Goal: Task Accomplishment & Management: Use online tool/utility

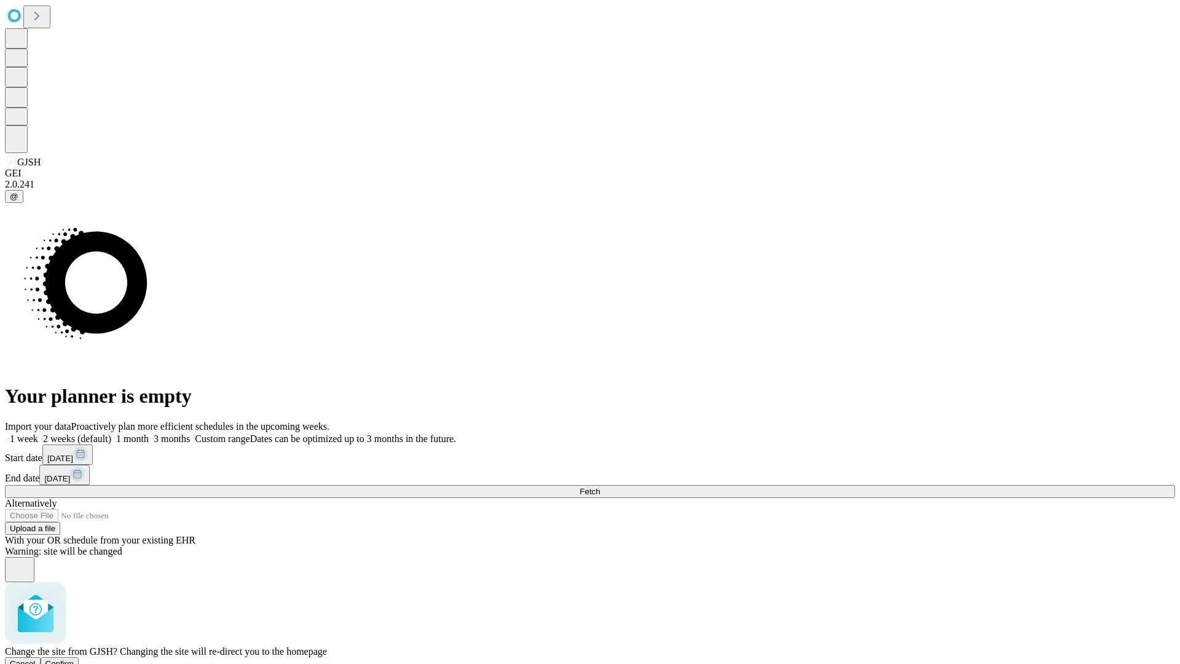
click at [74, 659] on span "Confirm" at bounding box center [59, 663] width 29 height 9
click at [111, 433] on label "2 weeks (default)" at bounding box center [74, 438] width 73 height 10
click at [600, 487] on span "Fetch" at bounding box center [590, 491] width 20 height 9
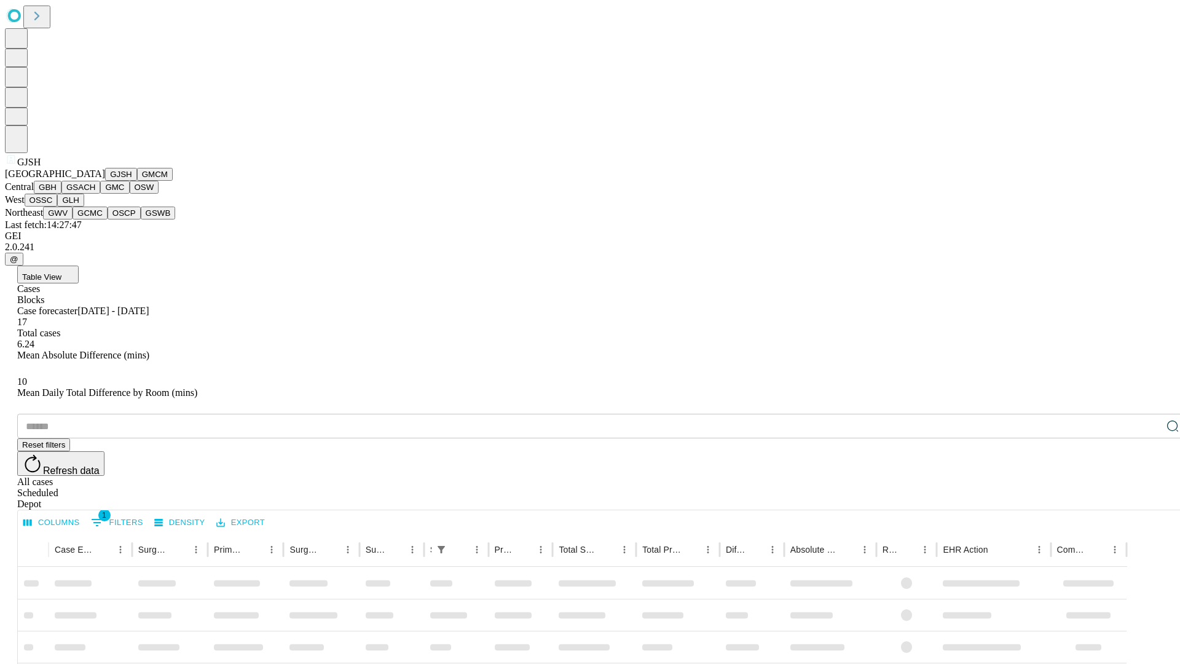
click at [137, 181] on button "GMCM" at bounding box center [155, 174] width 36 height 13
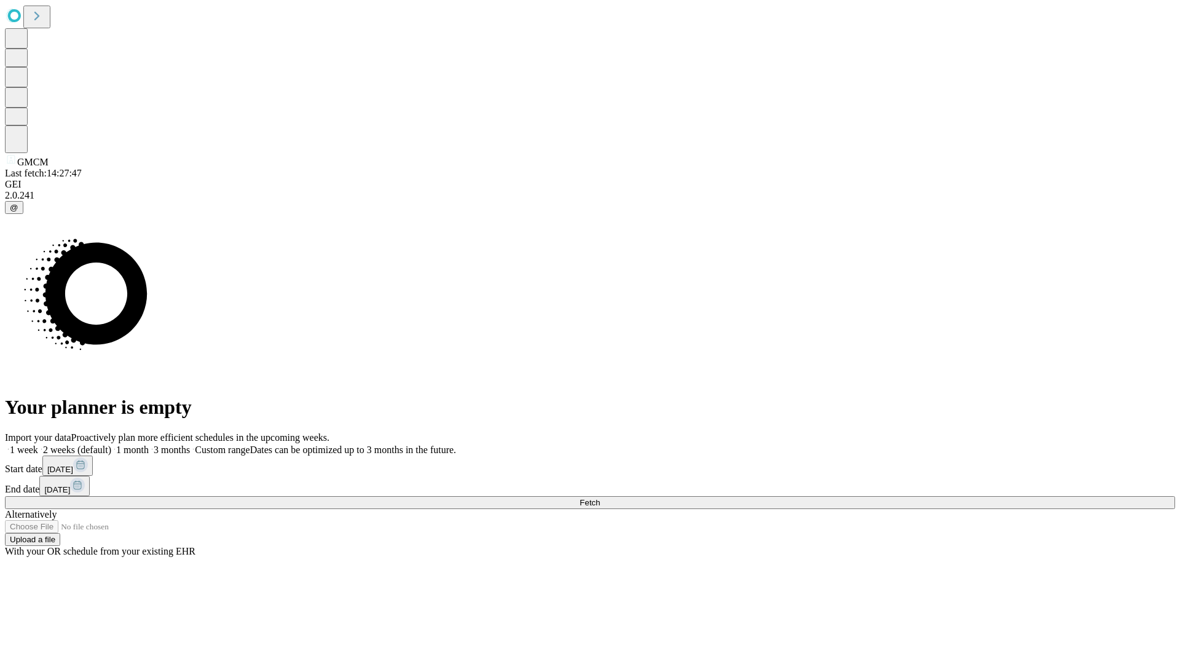
click at [111, 444] on label "2 weeks (default)" at bounding box center [74, 449] width 73 height 10
click at [600, 498] on span "Fetch" at bounding box center [590, 502] width 20 height 9
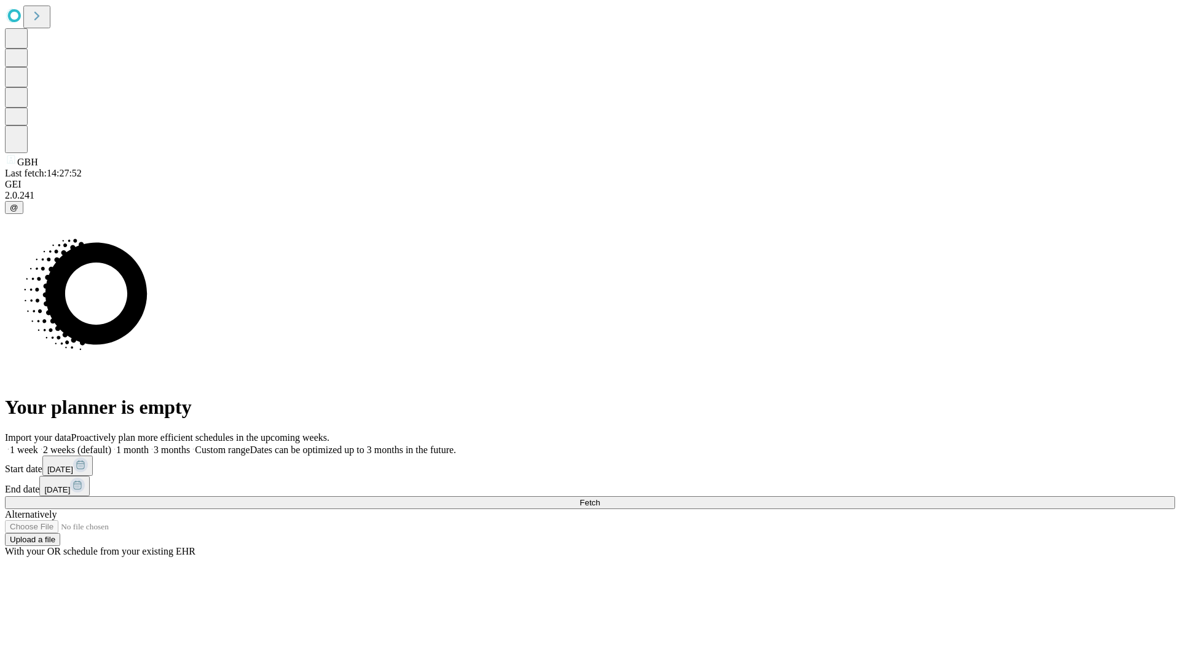
click at [111, 444] on label "2 weeks (default)" at bounding box center [74, 449] width 73 height 10
click at [600, 498] on span "Fetch" at bounding box center [590, 502] width 20 height 9
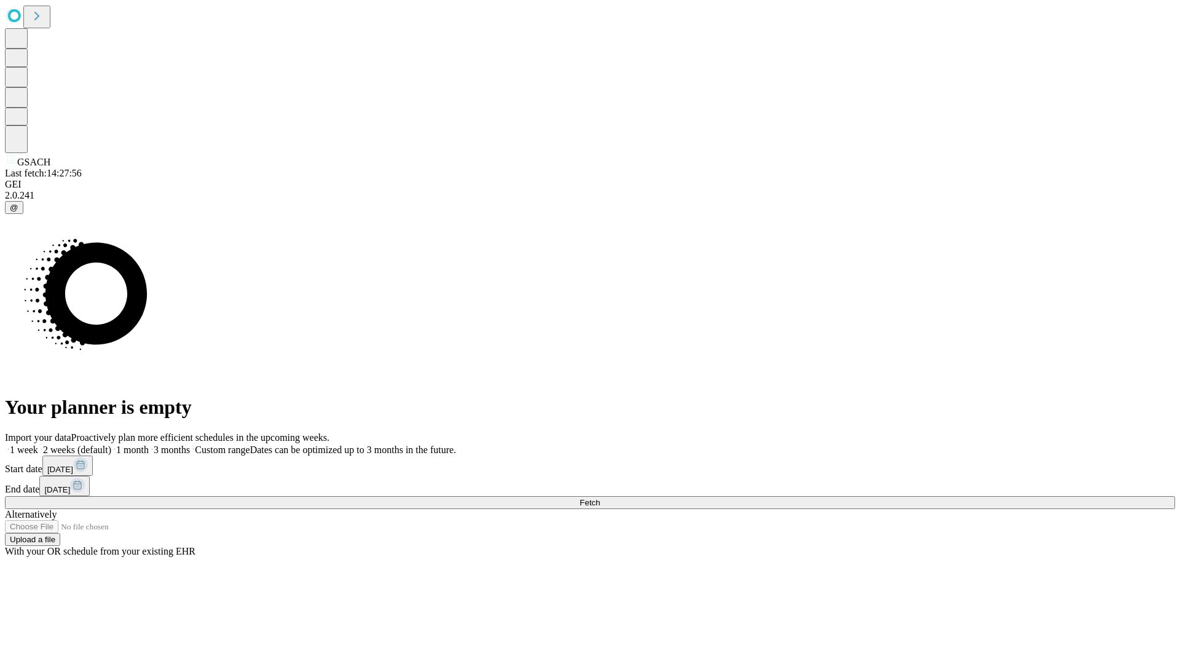
click at [111, 444] on label "2 weeks (default)" at bounding box center [74, 449] width 73 height 10
click at [600, 498] on span "Fetch" at bounding box center [590, 502] width 20 height 9
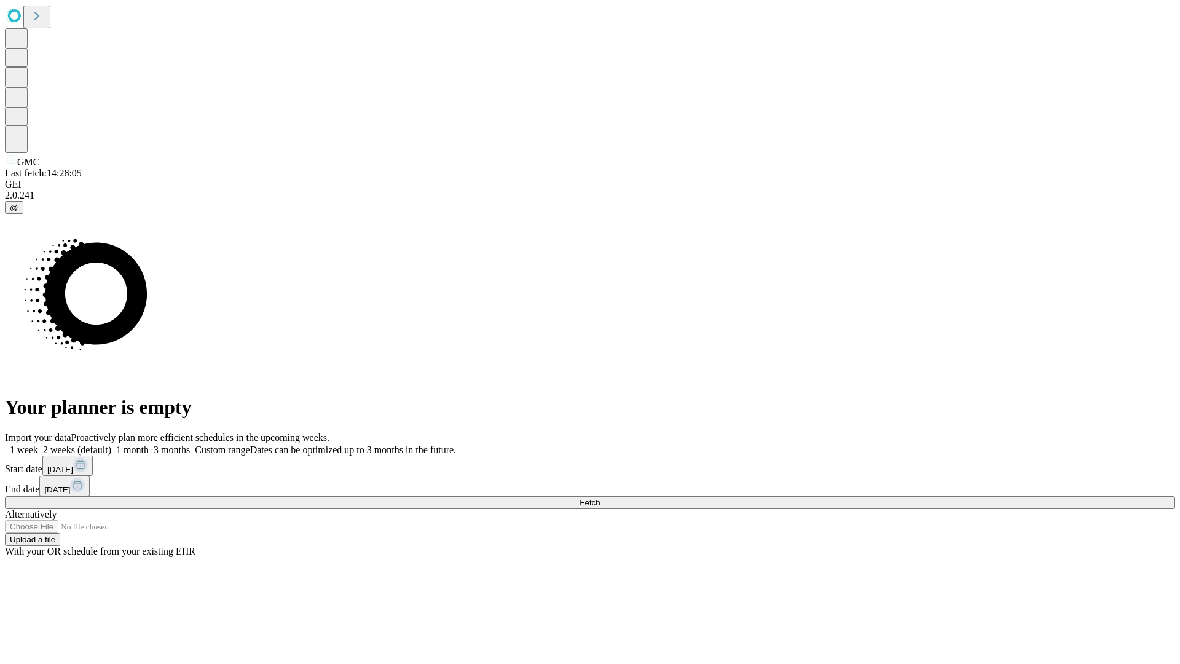
click at [111, 444] on label "2 weeks (default)" at bounding box center [74, 449] width 73 height 10
click at [600, 498] on span "Fetch" at bounding box center [590, 502] width 20 height 9
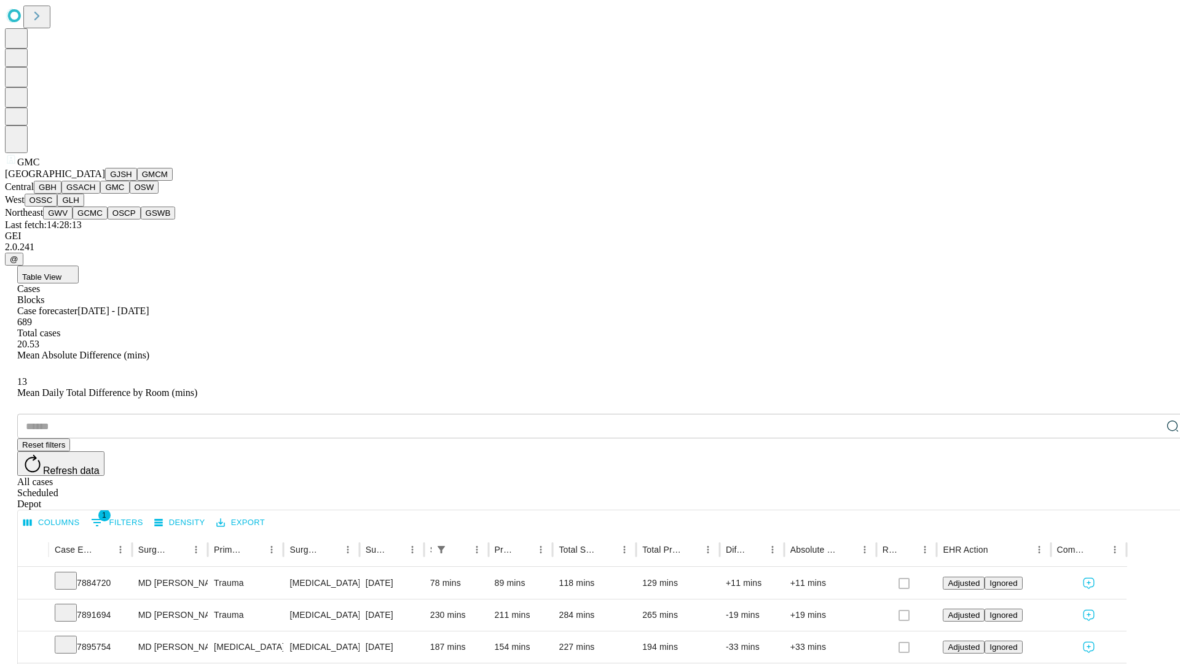
click at [130, 194] on button "OSW" at bounding box center [145, 187] width 30 height 13
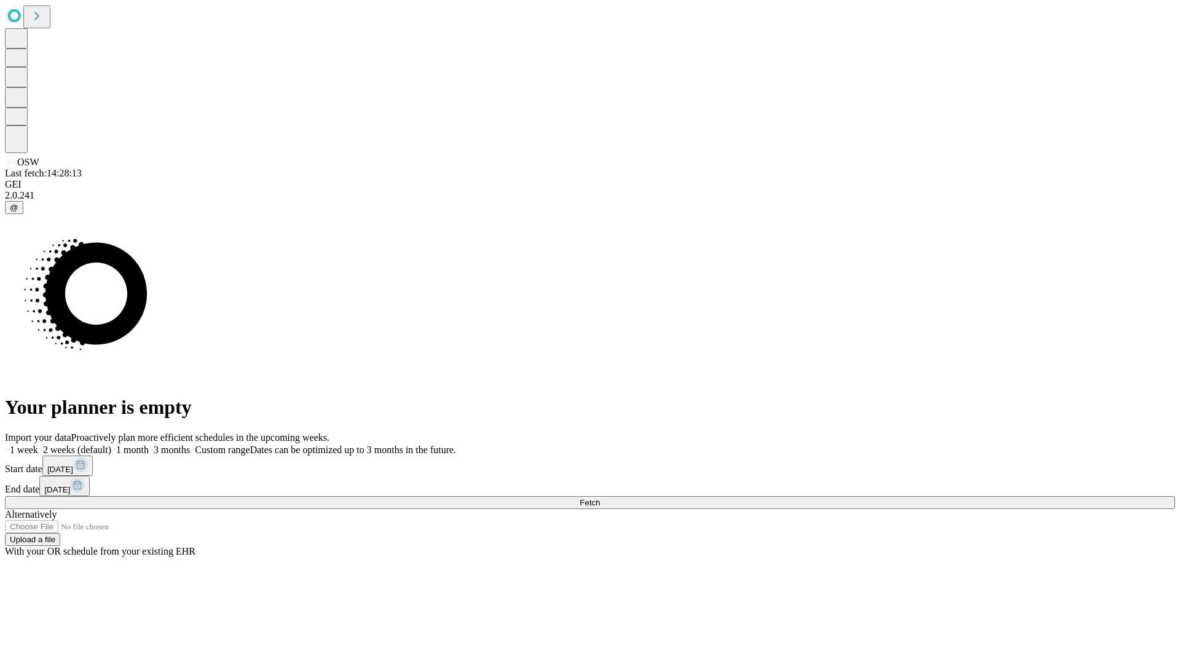
click at [111, 444] on label "2 weeks (default)" at bounding box center [74, 449] width 73 height 10
click at [600, 498] on span "Fetch" at bounding box center [590, 502] width 20 height 9
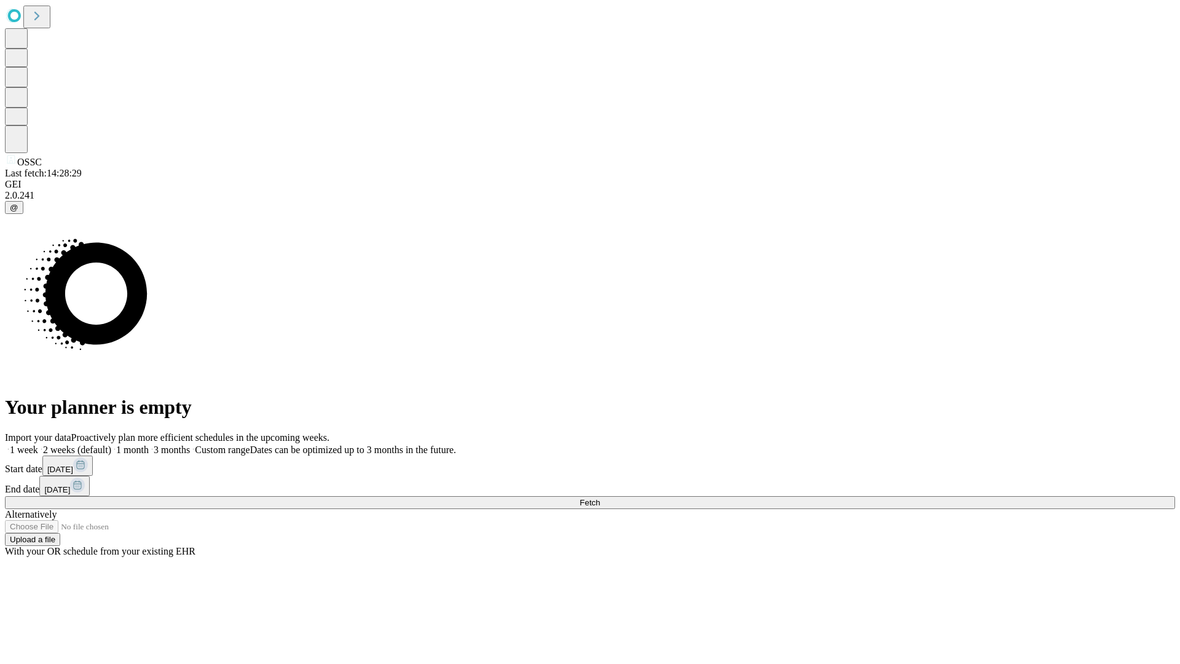
click at [111, 444] on label "2 weeks (default)" at bounding box center [74, 449] width 73 height 10
click at [600, 498] on span "Fetch" at bounding box center [590, 502] width 20 height 9
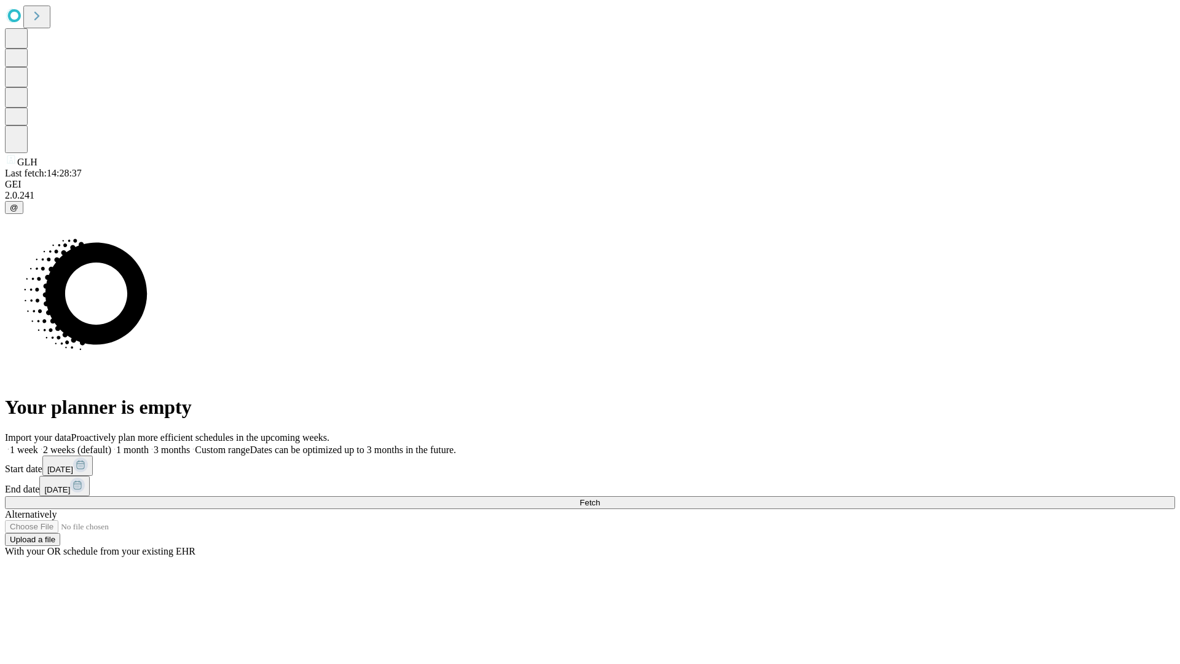
click at [111, 444] on label "2 weeks (default)" at bounding box center [74, 449] width 73 height 10
click at [600, 498] on span "Fetch" at bounding box center [590, 502] width 20 height 9
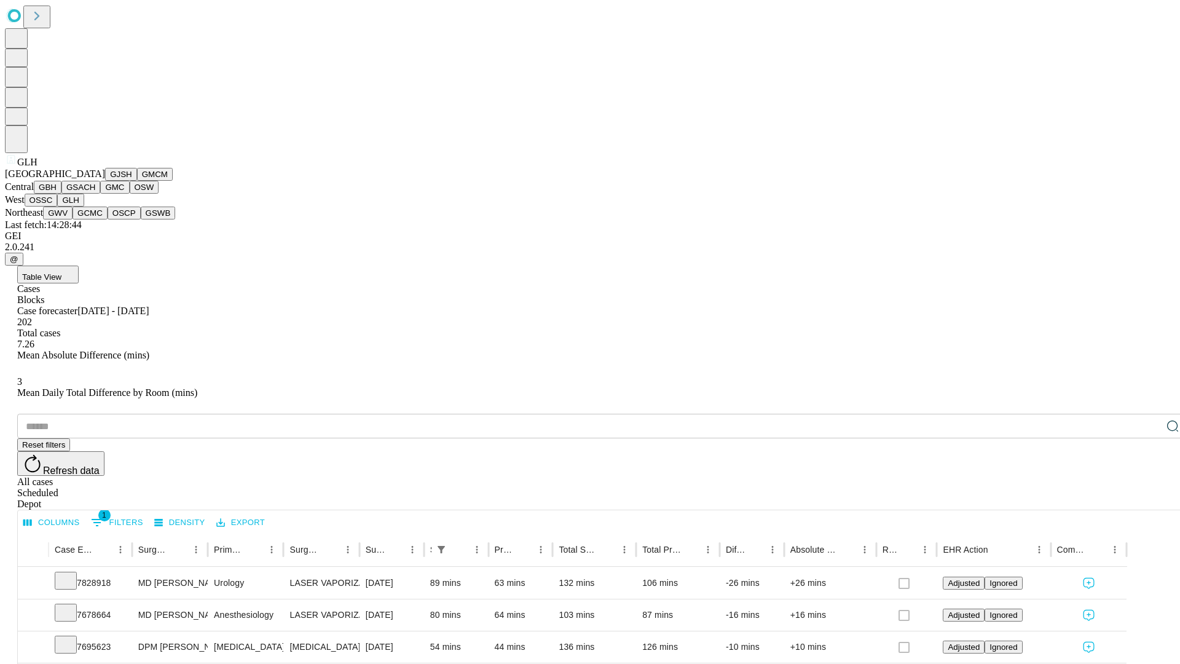
click at [73, 219] on button "GWV" at bounding box center [58, 213] width 30 height 13
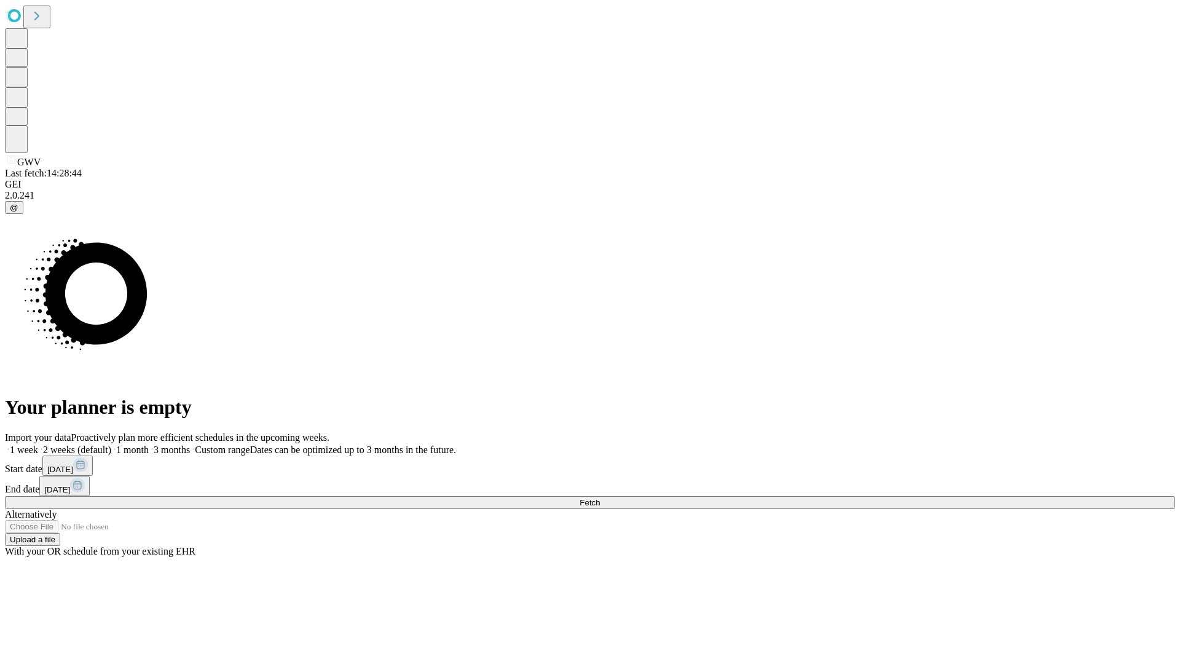
click at [111, 444] on label "2 weeks (default)" at bounding box center [74, 449] width 73 height 10
click at [600, 498] on span "Fetch" at bounding box center [590, 502] width 20 height 9
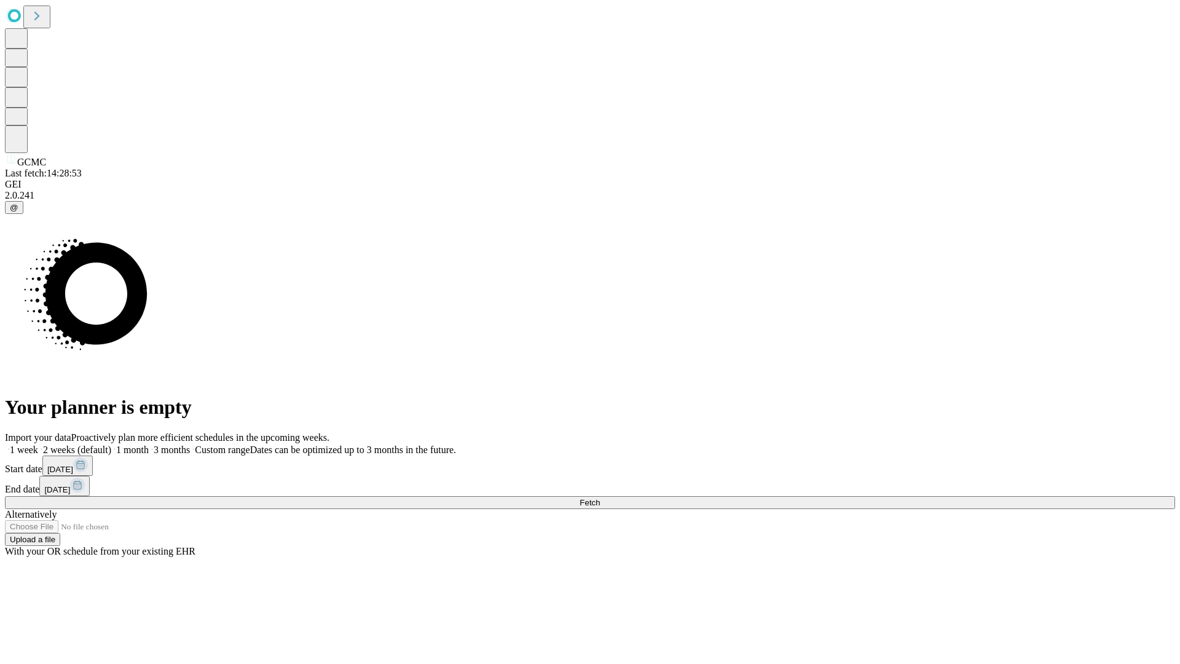
click at [111, 444] on label "2 weeks (default)" at bounding box center [74, 449] width 73 height 10
click at [600, 498] on span "Fetch" at bounding box center [590, 502] width 20 height 9
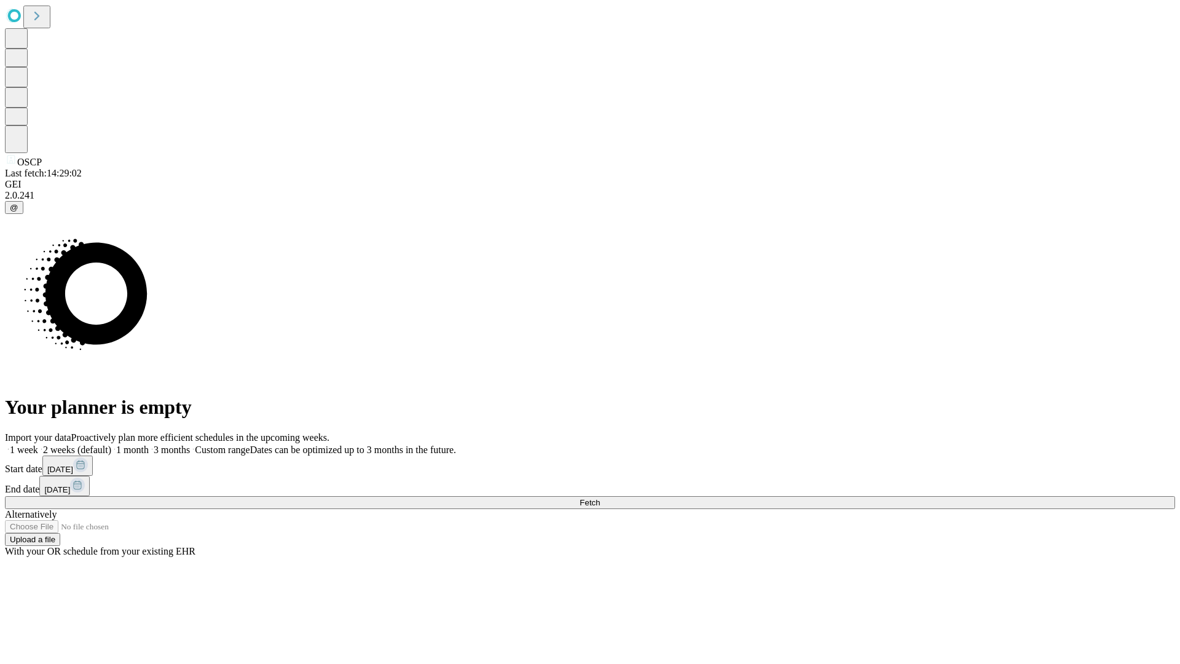
click at [111, 444] on label "2 weeks (default)" at bounding box center [74, 449] width 73 height 10
click at [600, 498] on span "Fetch" at bounding box center [590, 502] width 20 height 9
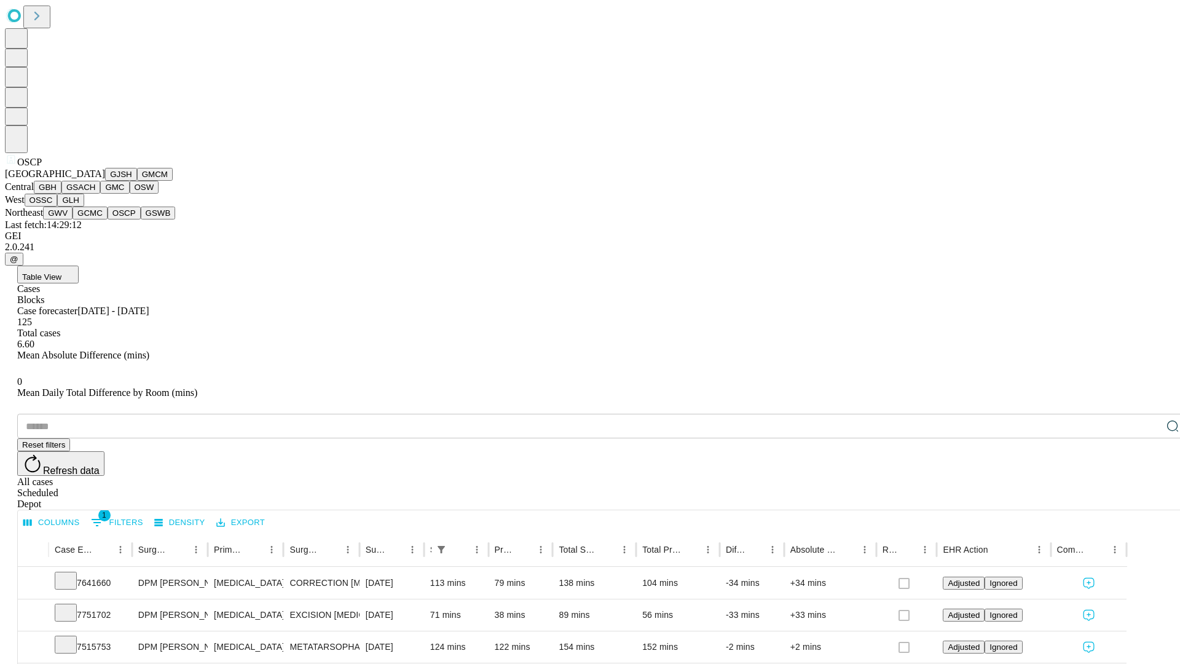
click at [141, 219] on button "GSWB" at bounding box center [158, 213] width 35 height 13
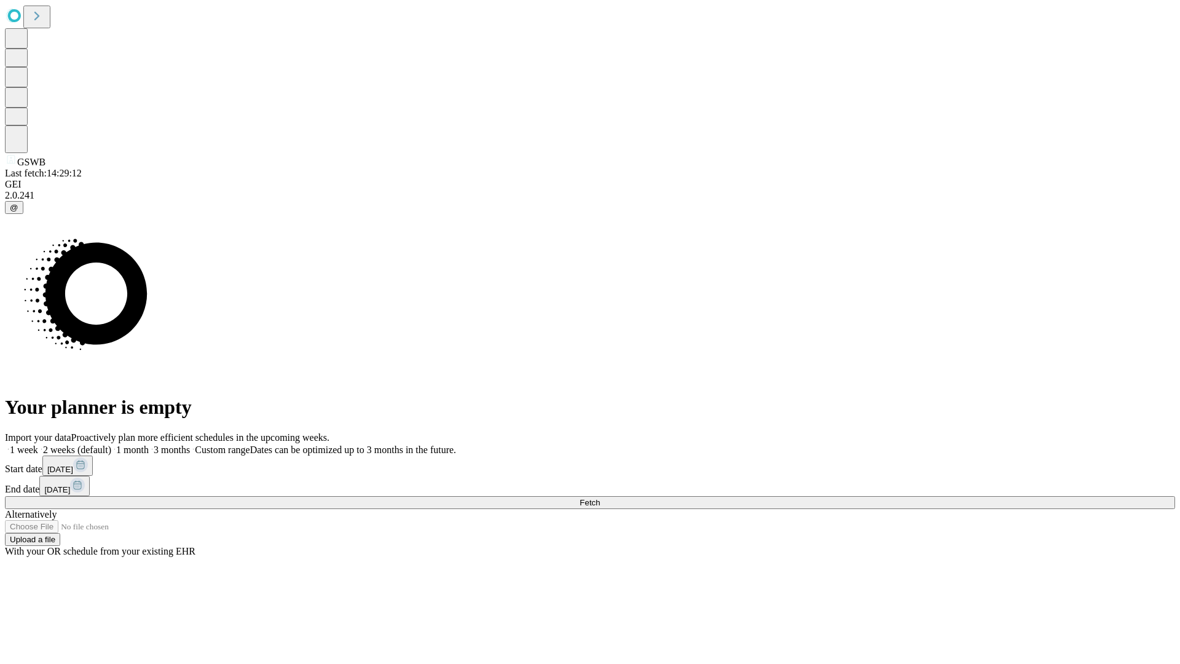
click at [111, 444] on label "2 weeks (default)" at bounding box center [74, 449] width 73 height 10
click at [600, 498] on span "Fetch" at bounding box center [590, 502] width 20 height 9
